Goal: Information Seeking & Learning: Find specific page/section

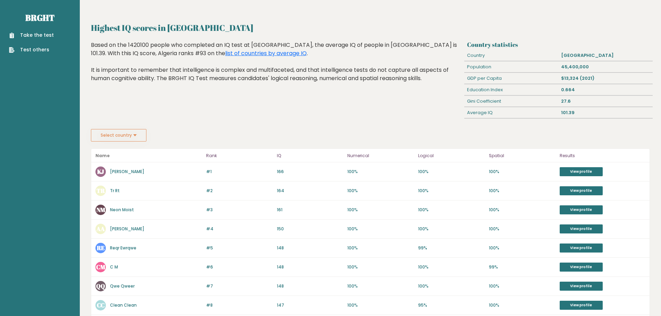
click at [134, 135] on button "Select country" at bounding box center [118, 135] width 55 height 12
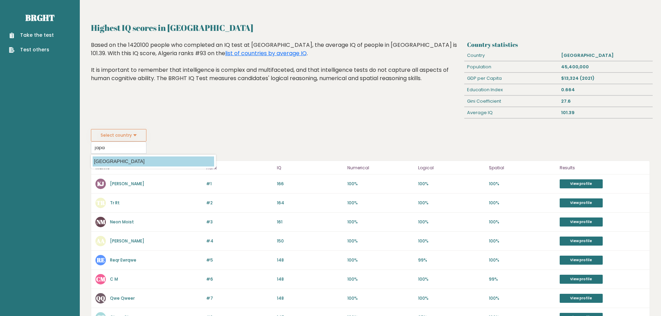
click at [157, 161] on option "[GEOGRAPHIC_DATA]" at bounding box center [153, 161] width 121 height 10
type input "[GEOGRAPHIC_DATA]"
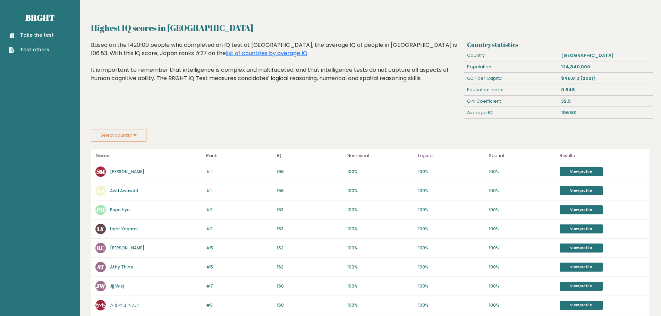
click at [117, 132] on button "Select country" at bounding box center [118, 135] width 55 height 12
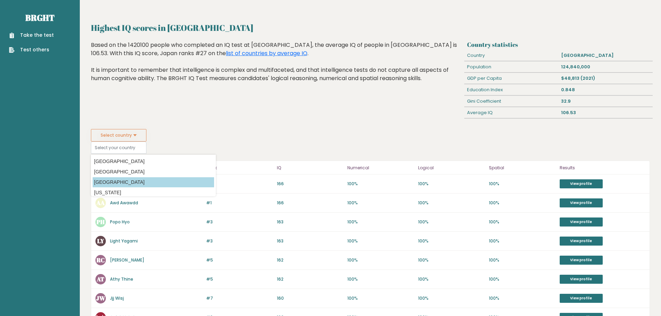
click at [113, 180] on option "[GEOGRAPHIC_DATA]" at bounding box center [153, 182] width 121 height 10
type input "[GEOGRAPHIC_DATA]"
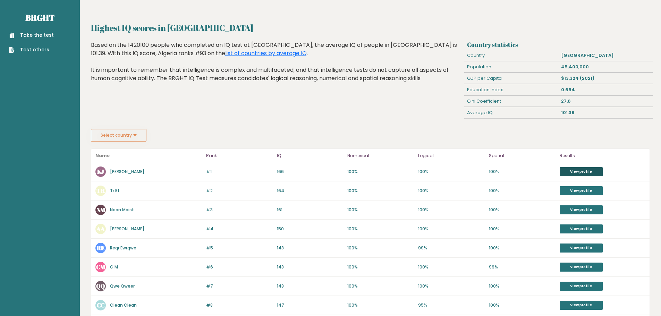
click at [598, 174] on link "View profile" at bounding box center [580, 171] width 43 height 9
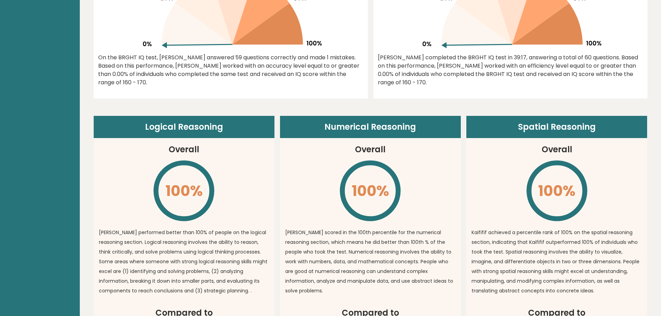
scroll to position [451, 0]
